Goal: Information Seeking & Learning: Learn about a topic

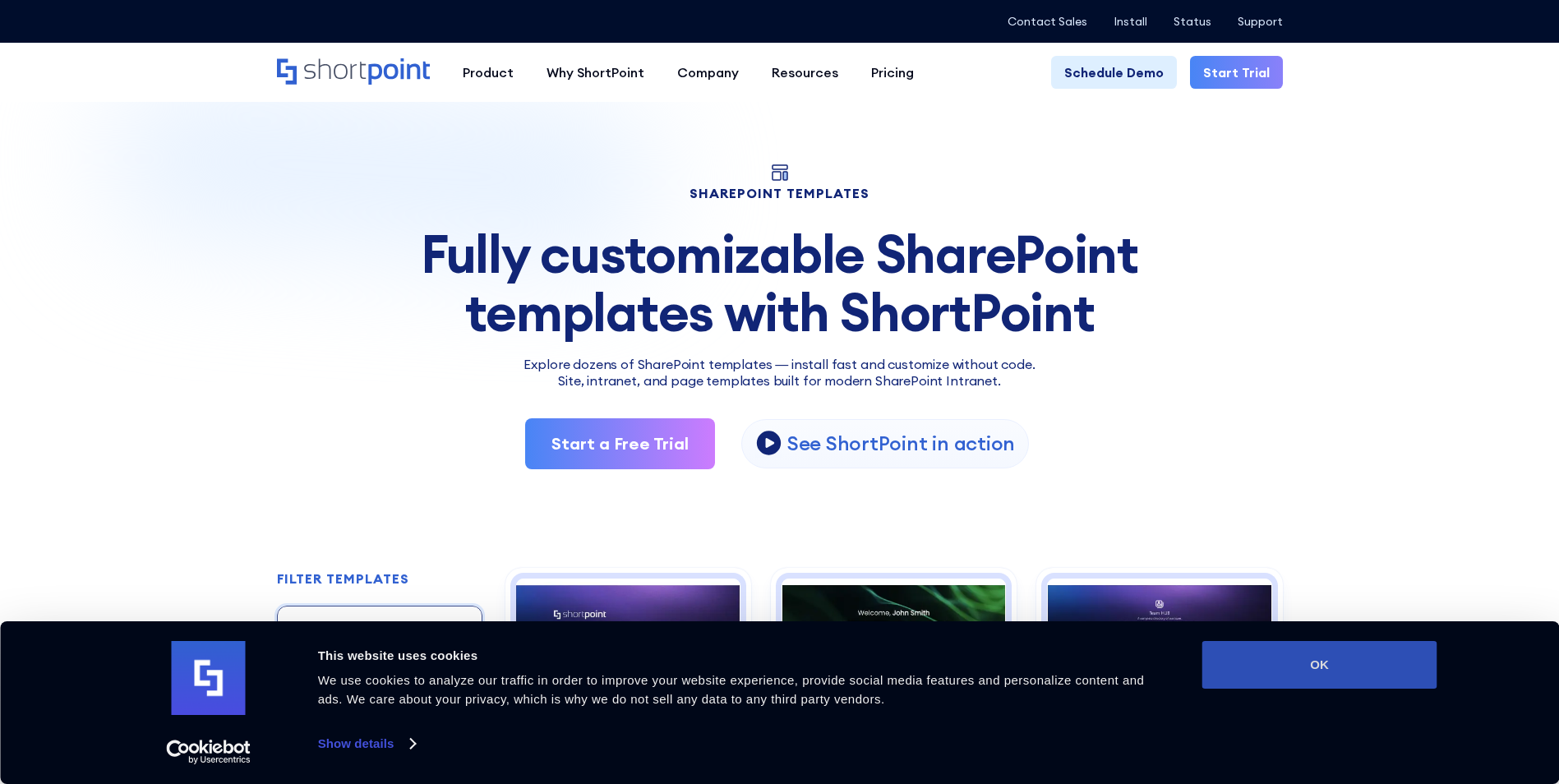
click at [1356, 661] on button "OK" at bounding box center [1319, 664] width 235 height 47
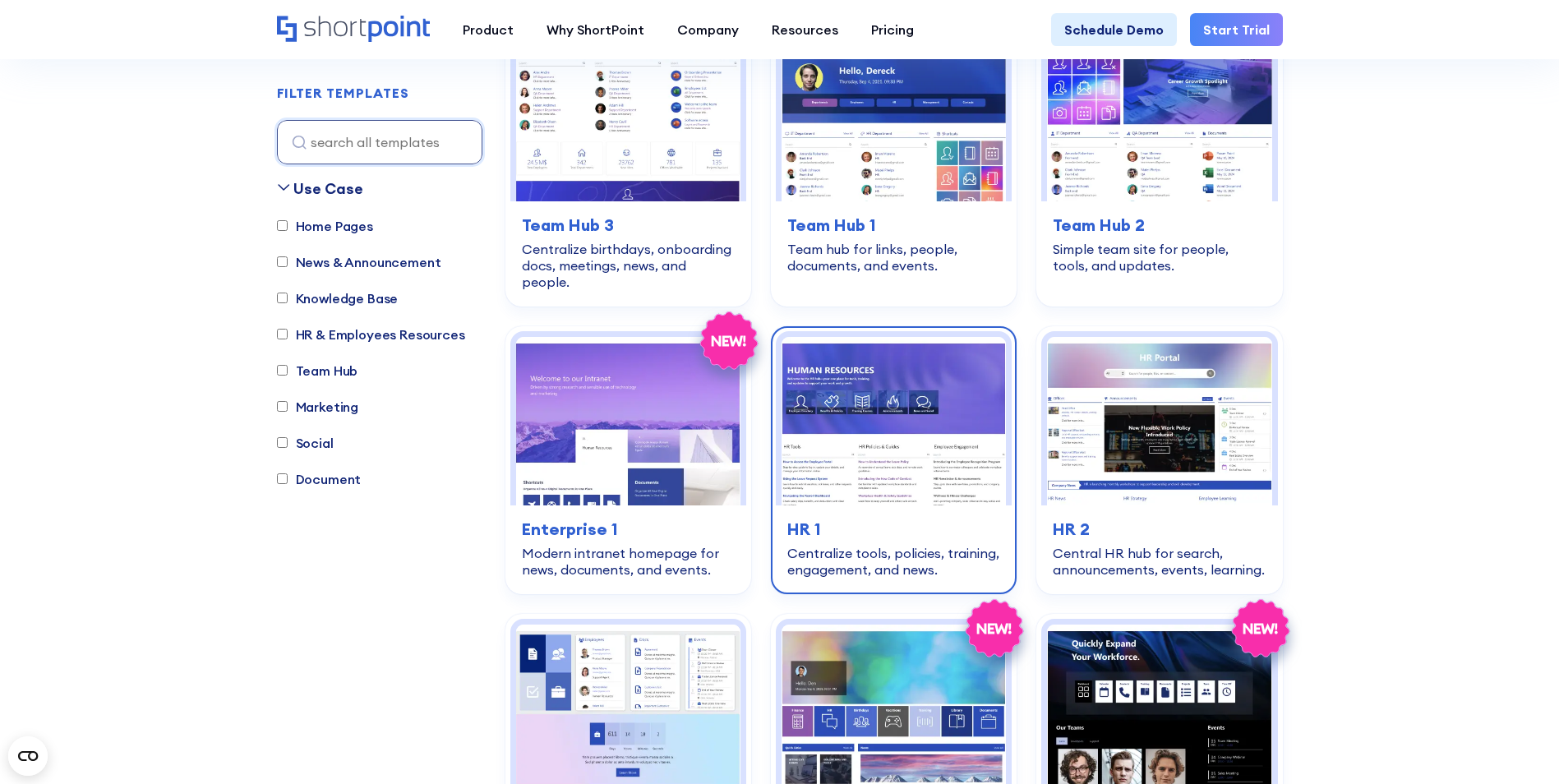
scroll to position [1725, 0]
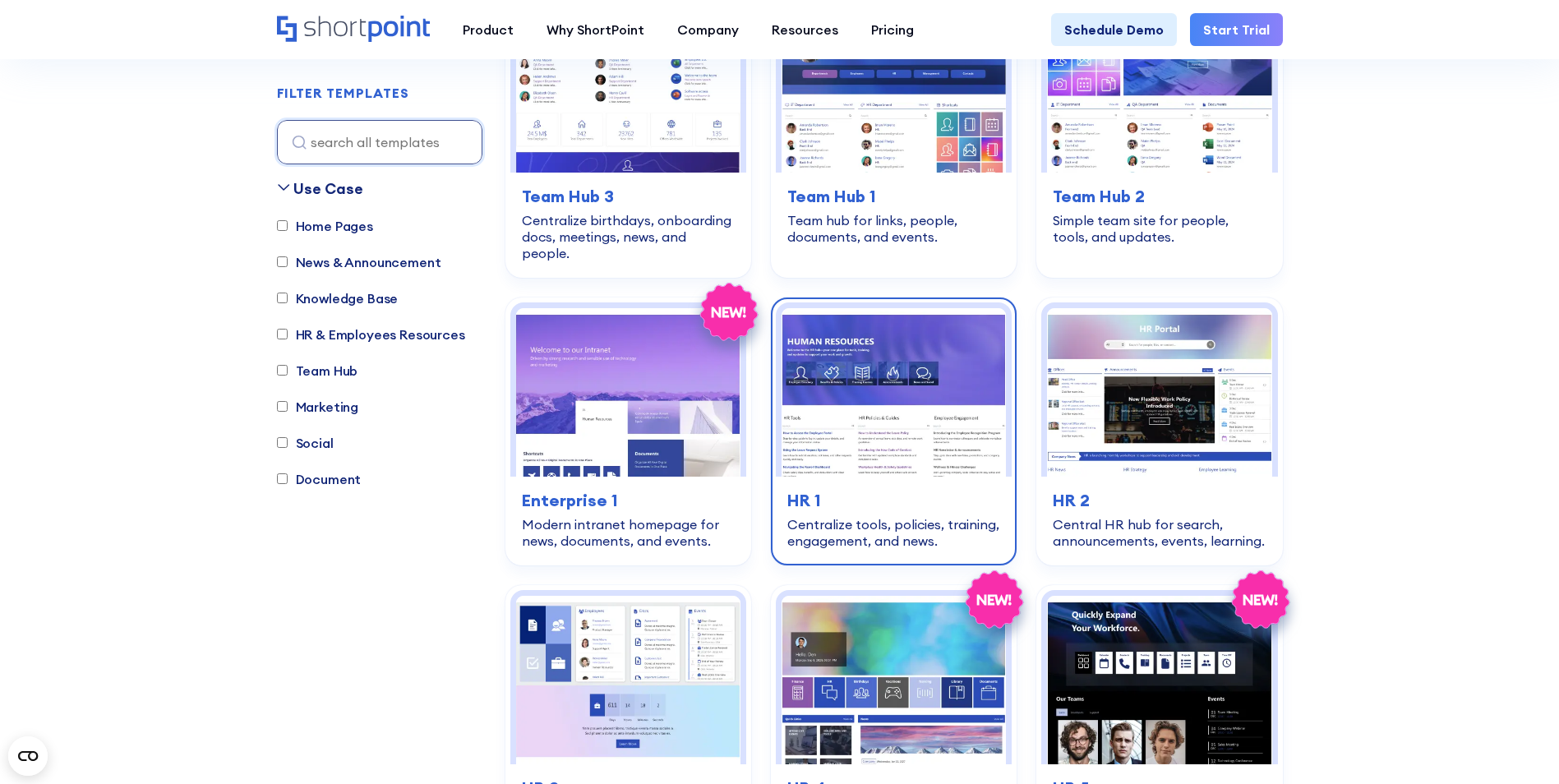
click at [880, 476] on div "hr-employees-resources HR 1 Centralize tools, policies, training, engagement, a…" at bounding box center [894, 518] width 236 height 84
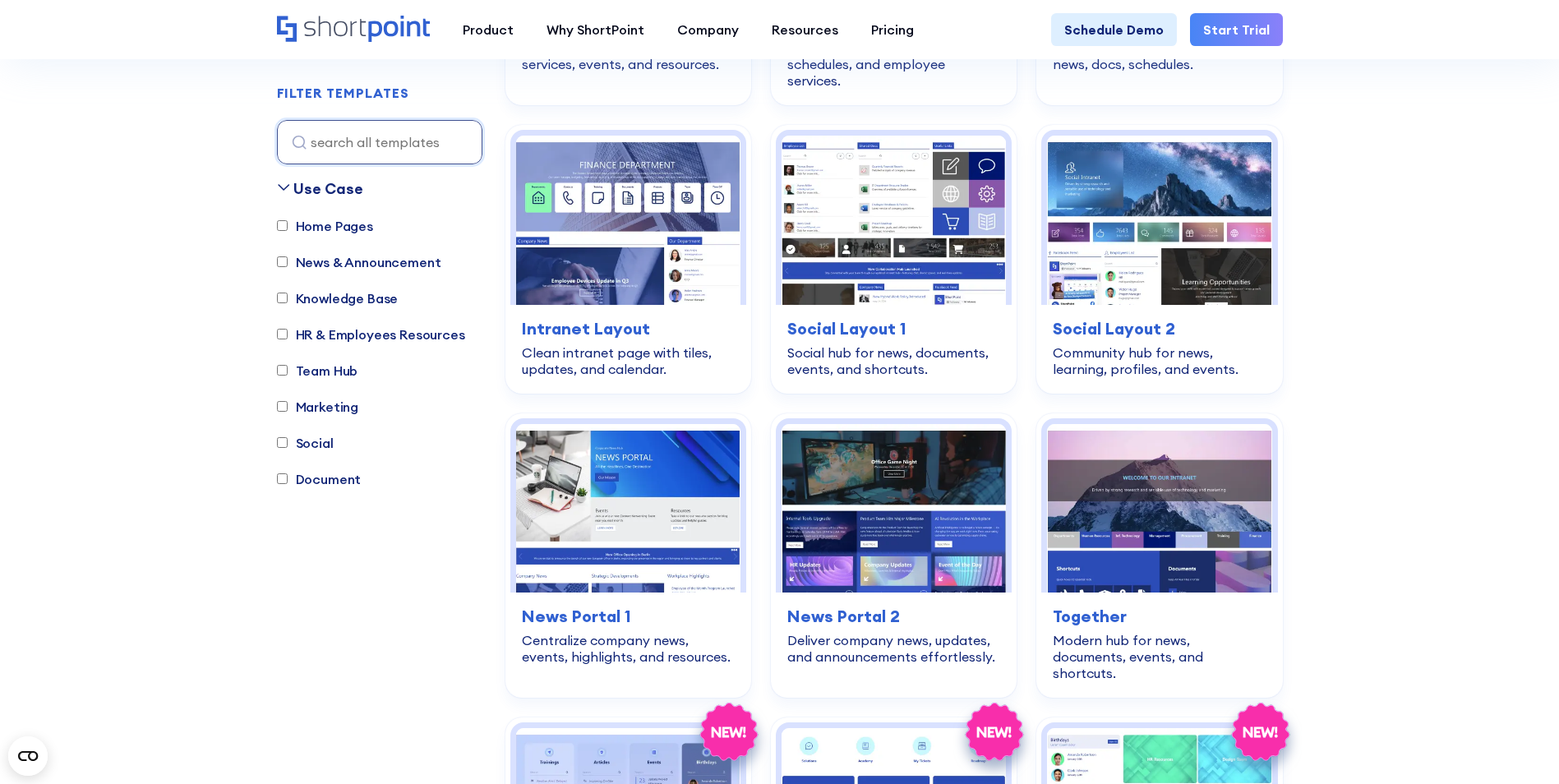
scroll to position [2875, 0]
